Goal: Information Seeking & Learning: Learn about a topic

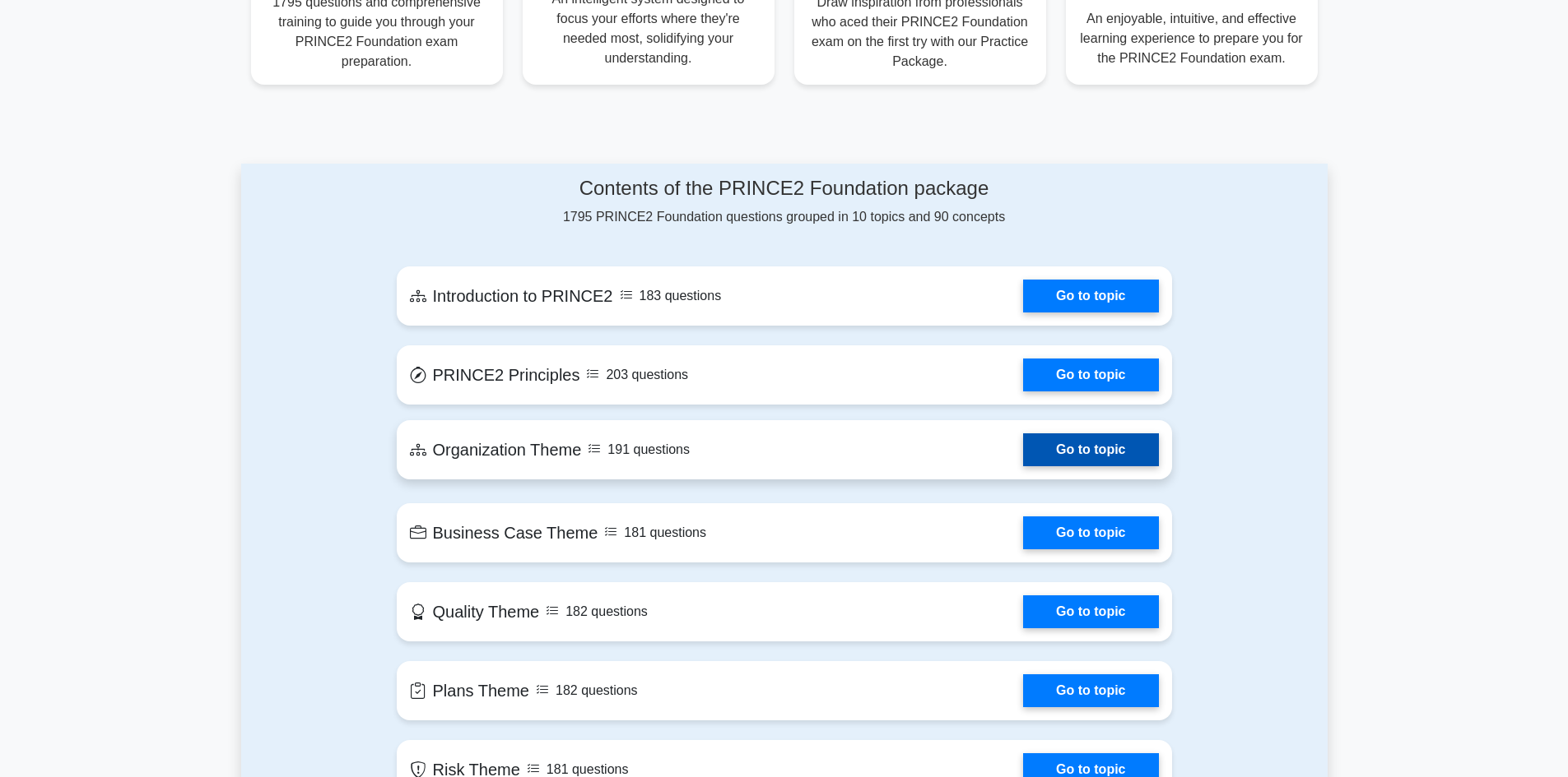
scroll to position [741, 0]
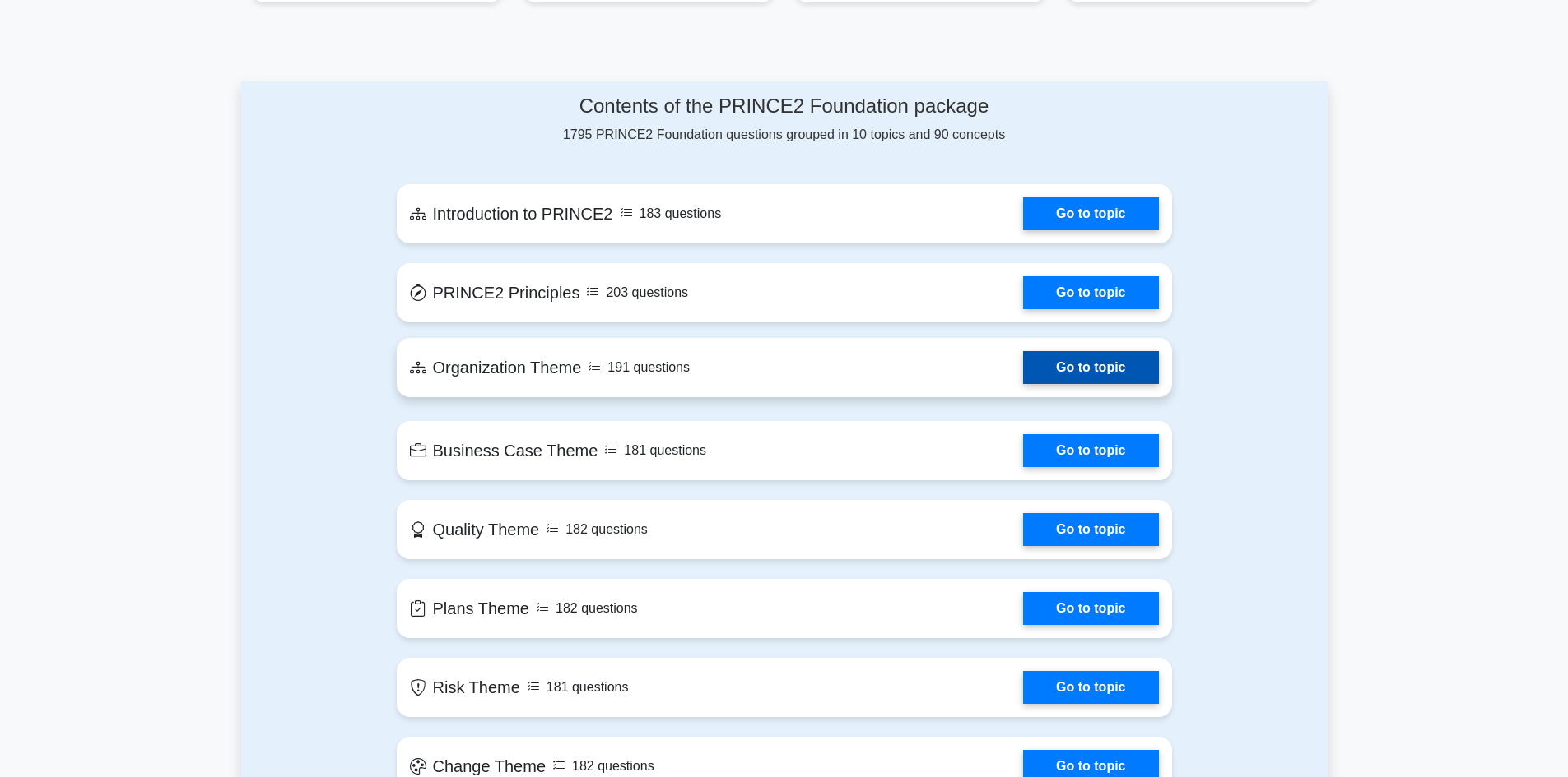
click at [1084, 351] on link "Go to topic" at bounding box center [1091, 367] width 135 height 33
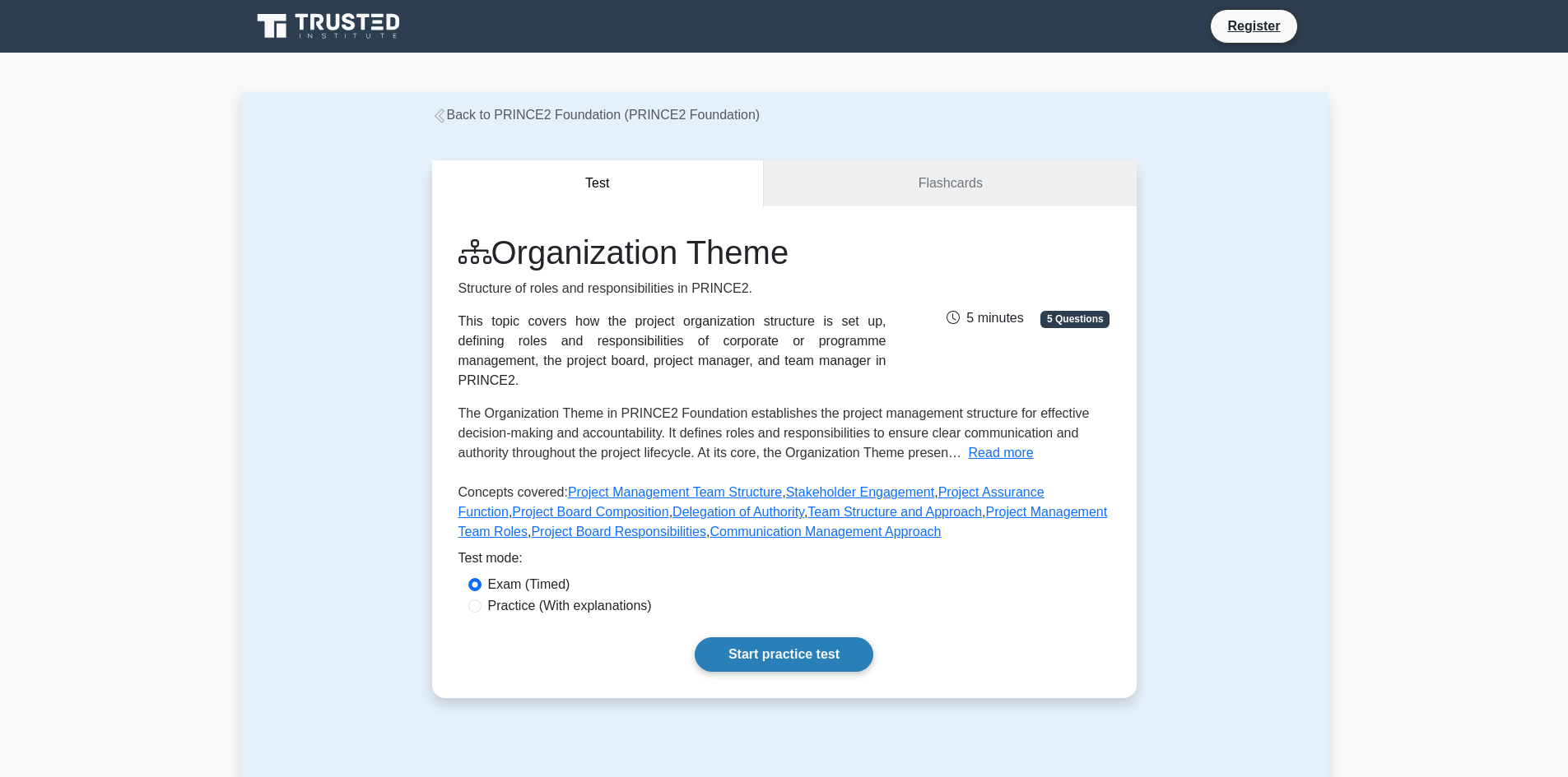
click at [818, 638] on link "Start practice test" at bounding box center [783, 655] width 178 height 34
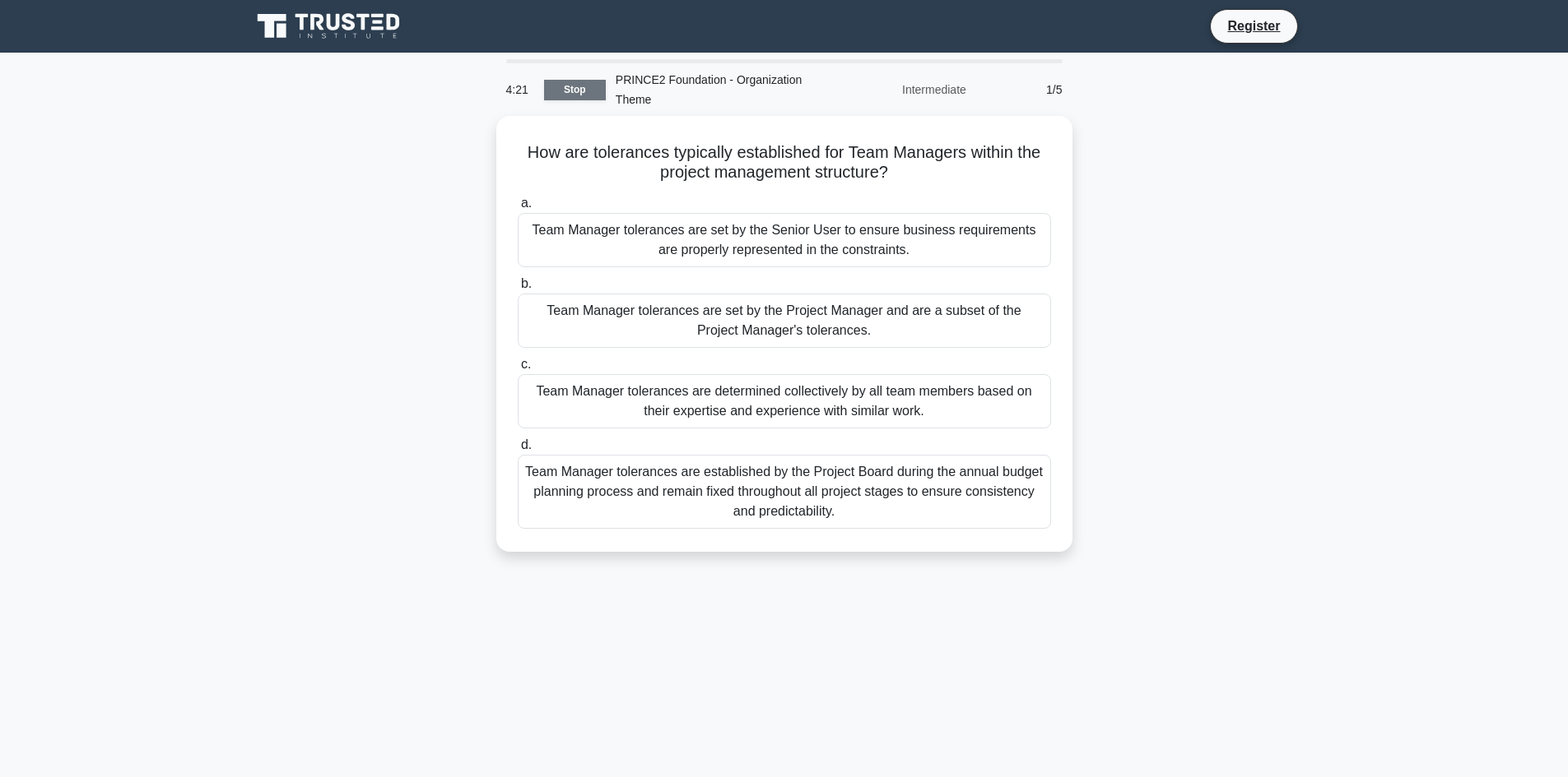
click at [588, 92] on link "Stop" at bounding box center [574, 91] width 62 height 21
